Goal: Task Accomplishment & Management: Use online tool/utility

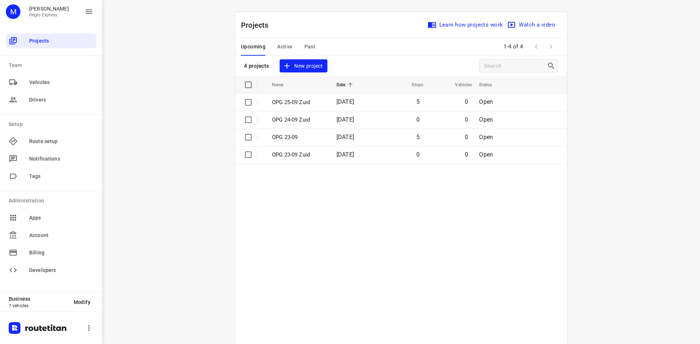
click at [281, 43] on span "Active" at bounding box center [284, 46] width 15 height 9
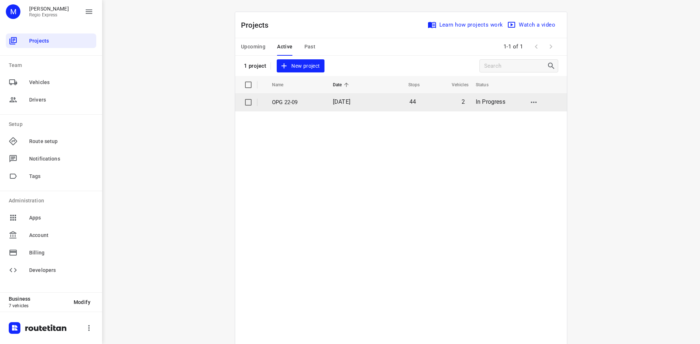
click at [302, 101] on p "OPG 22-09" at bounding box center [297, 102] width 50 height 8
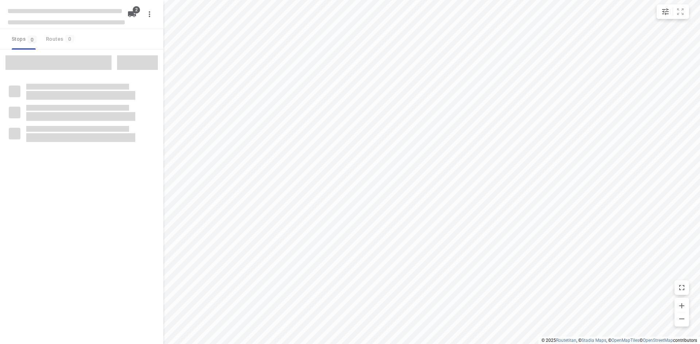
type input "distance"
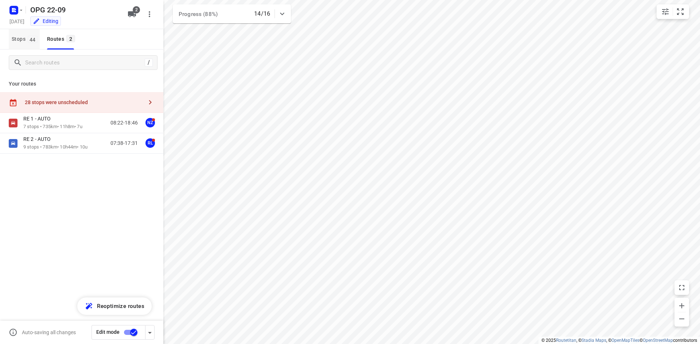
click at [21, 39] on span "Stops 44" at bounding box center [26, 39] width 28 height 9
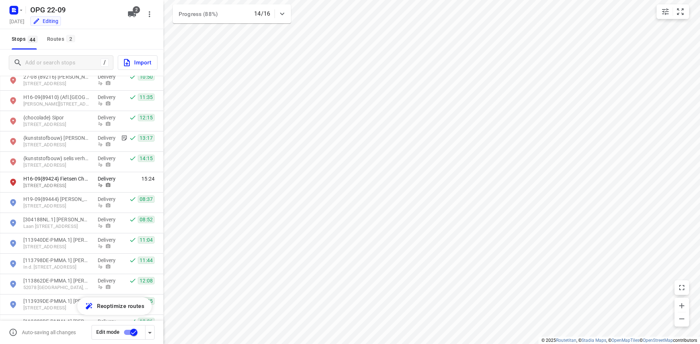
scroll to position [614, 0]
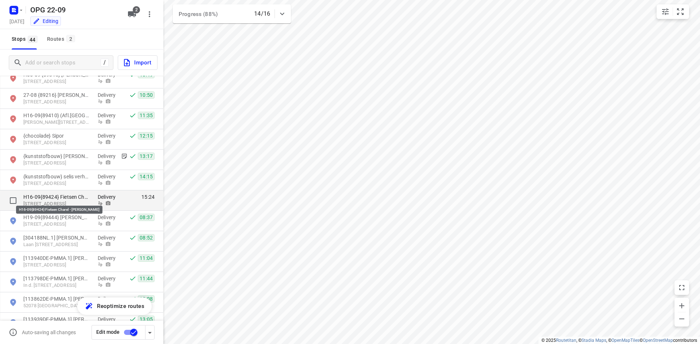
click at [81, 199] on p "H16-09{89424} Fietsen Charel - [PERSON_NAME]" at bounding box center [56, 196] width 67 height 7
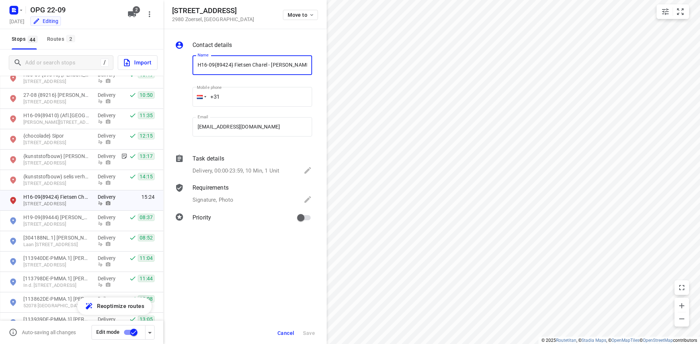
drag, startPoint x: 232, startPoint y: 63, endPoint x: 268, endPoint y: 65, distance: 35.4
click at [268, 65] on input "H16-09{89424} Fietsen Charel - [PERSON_NAME]" at bounding box center [252, 65] width 120 height 20
click at [224, 64] on input "H16-09{89424} Fietsen Charel - [PERSON_NAME]" at bounding box center [252, 65] width 120 height 20
